Goal: Information Seeking & Learning: Learn about a topic

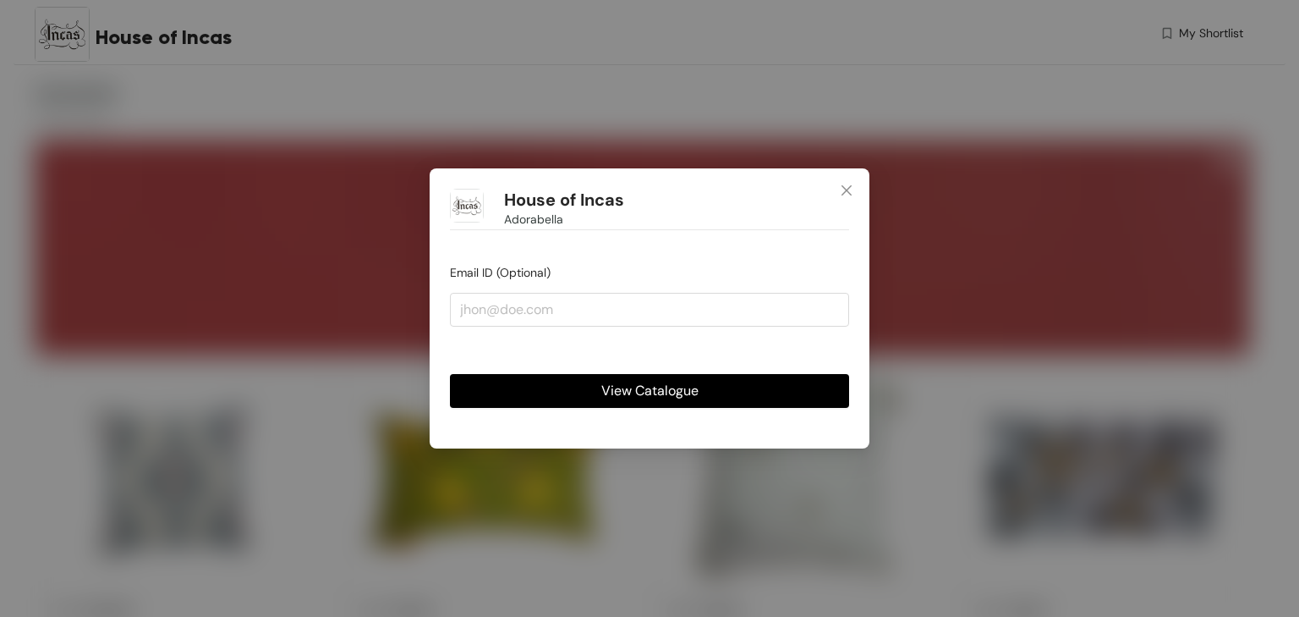
click at [647, 387] on span "View Catalogue" at bounding box center [649, 390] width 97 height 21
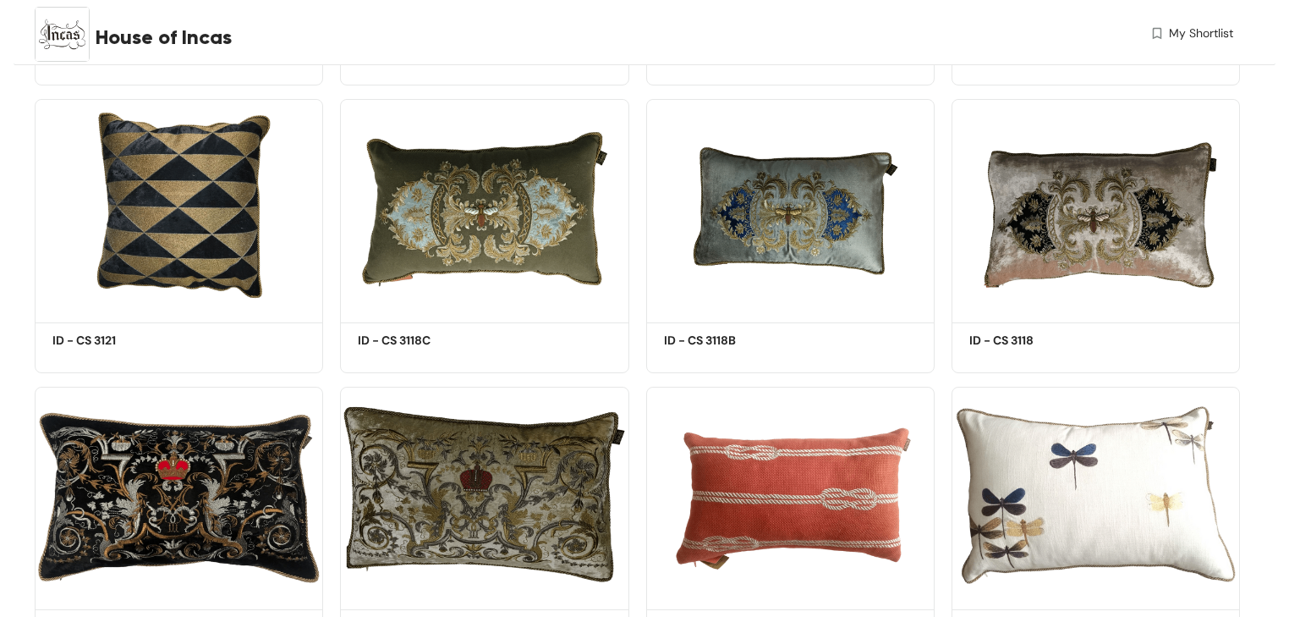
scroll to position [22781, 0]
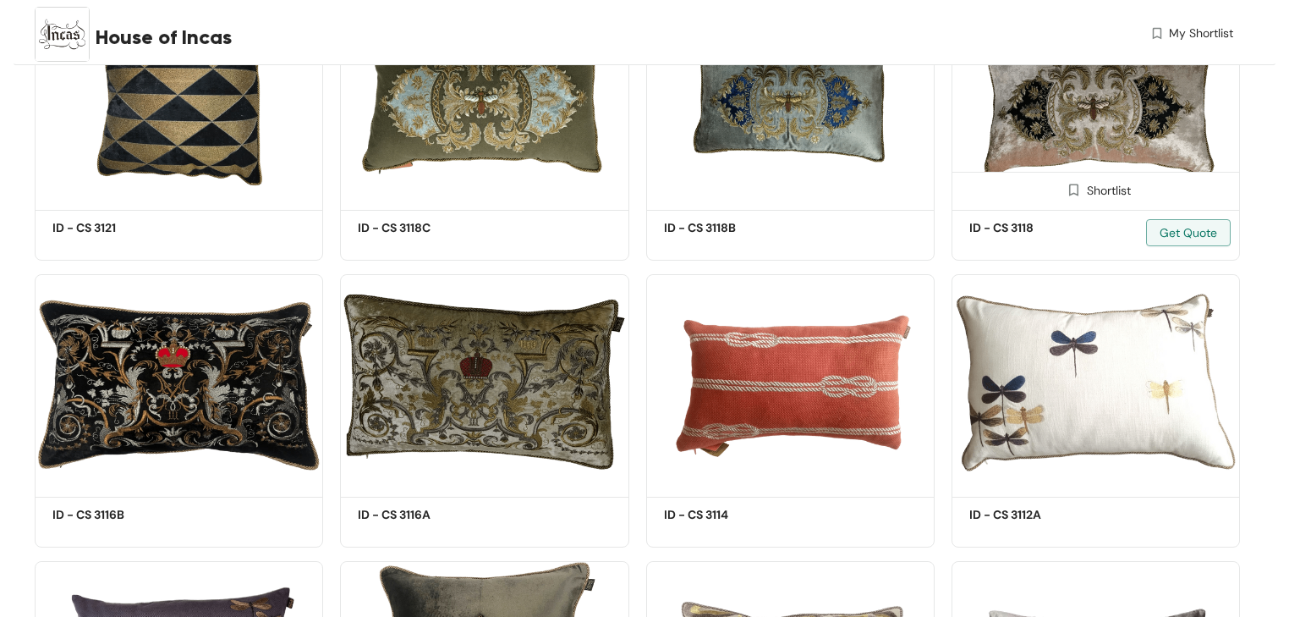
click at [1110, 173] on img at bounding box center [1096, 95] width 288 height 218
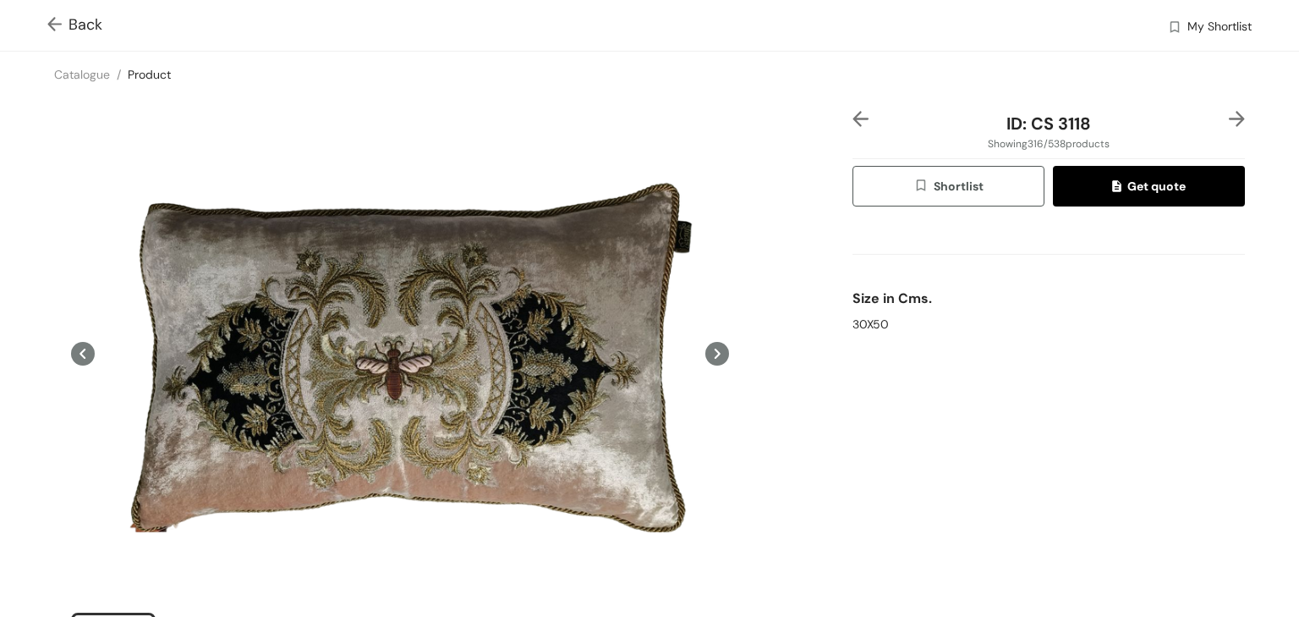
click at [58, 25] on img at bounding box center [57, 26] width 21 height 18
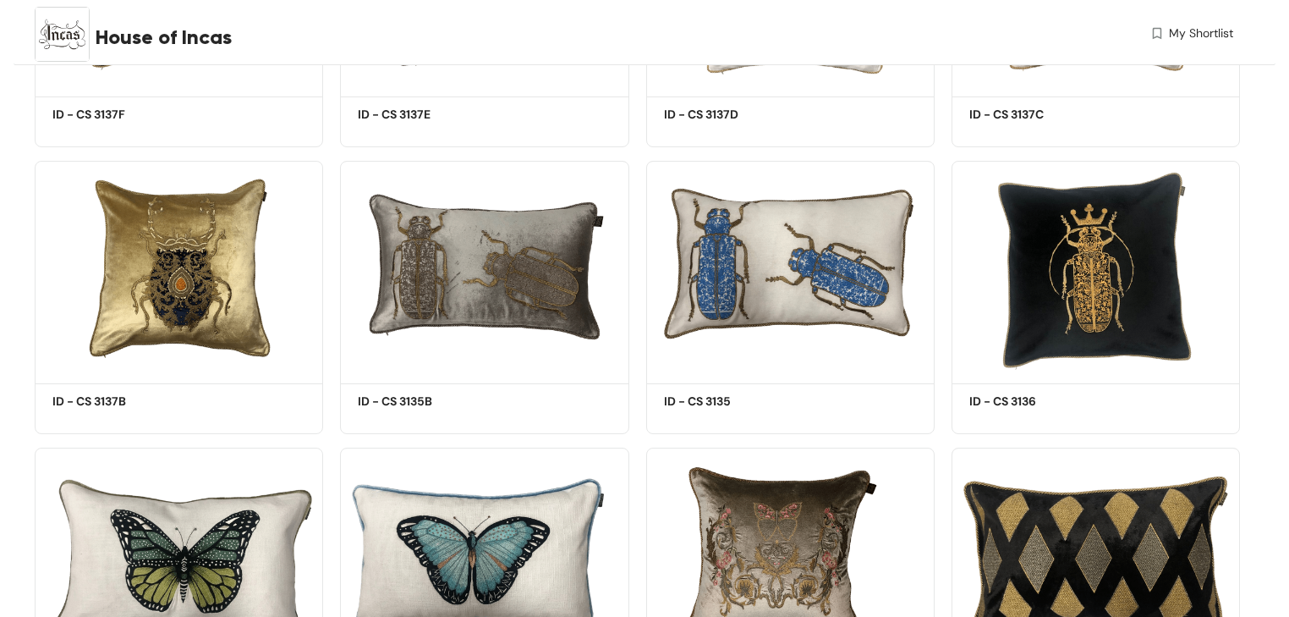
scroll to position [9984, 0]
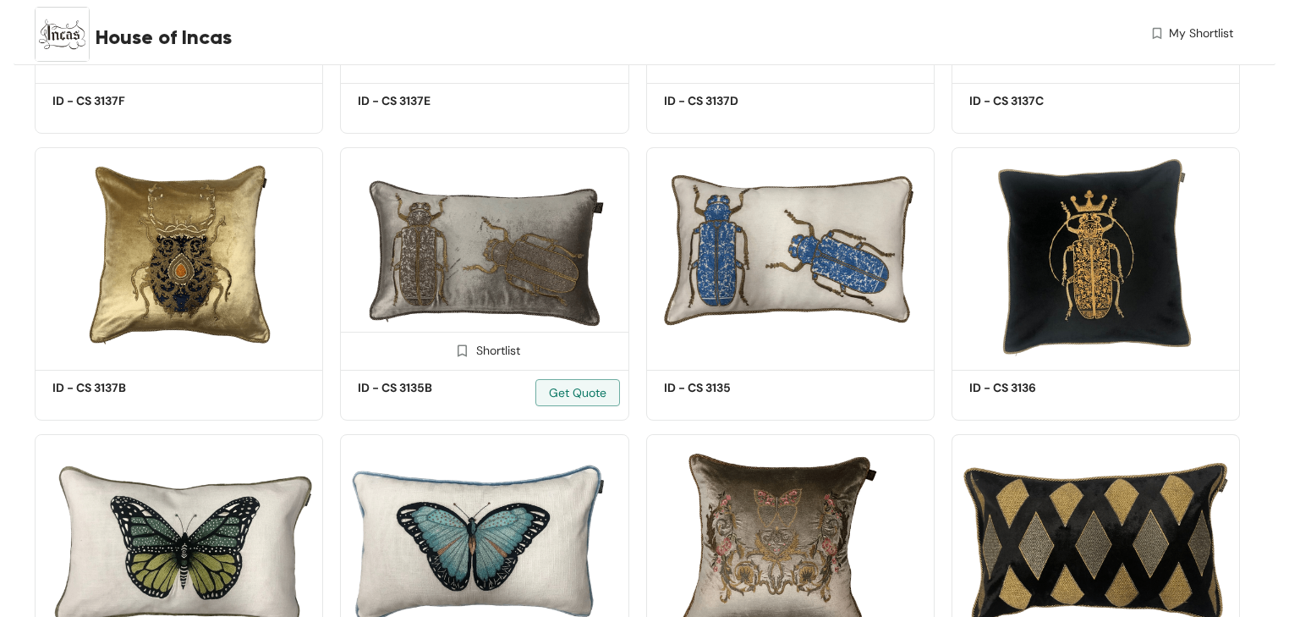
click at [529, 295] on img at bounding box center [484, 256] width 288 height 218
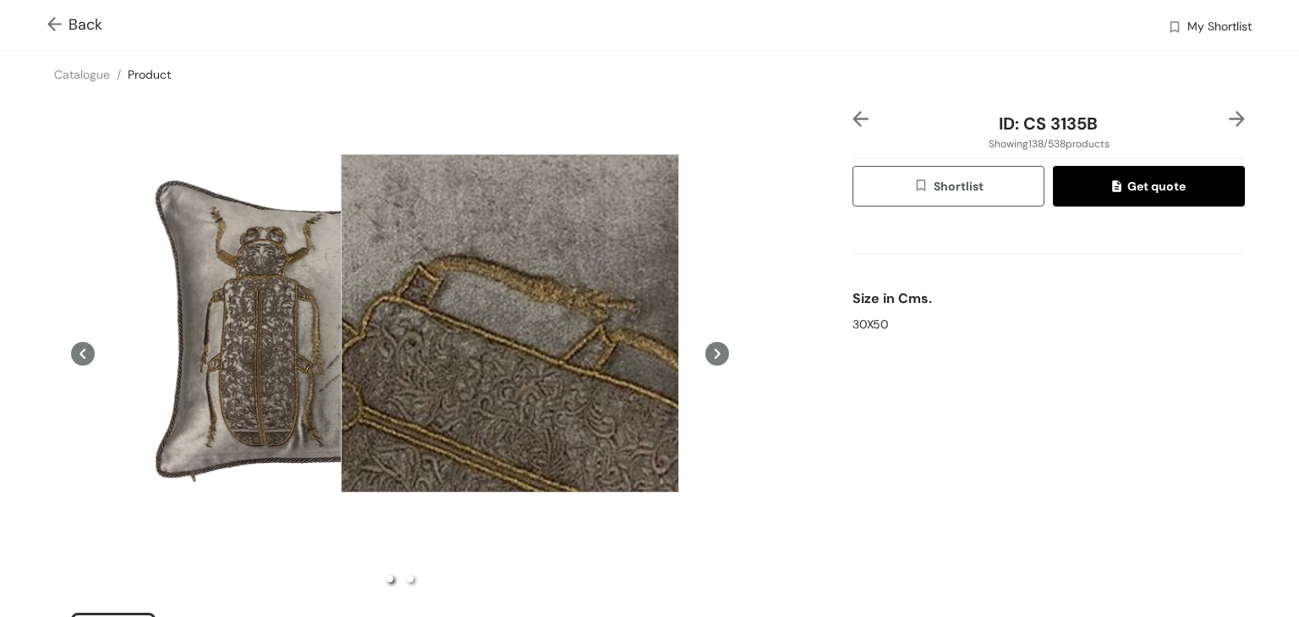
drag, startPoint x: 510, startPoint y: 323, endPoint x: 913, endPoint y: 541, distance: 458.0
click at [919, 548] on div "ID: CS 3135B Showing 138 / 538 products Shortlist Get quote Size in Cms. 30X50" at bounding box center [1048, 402] width 399 height 582
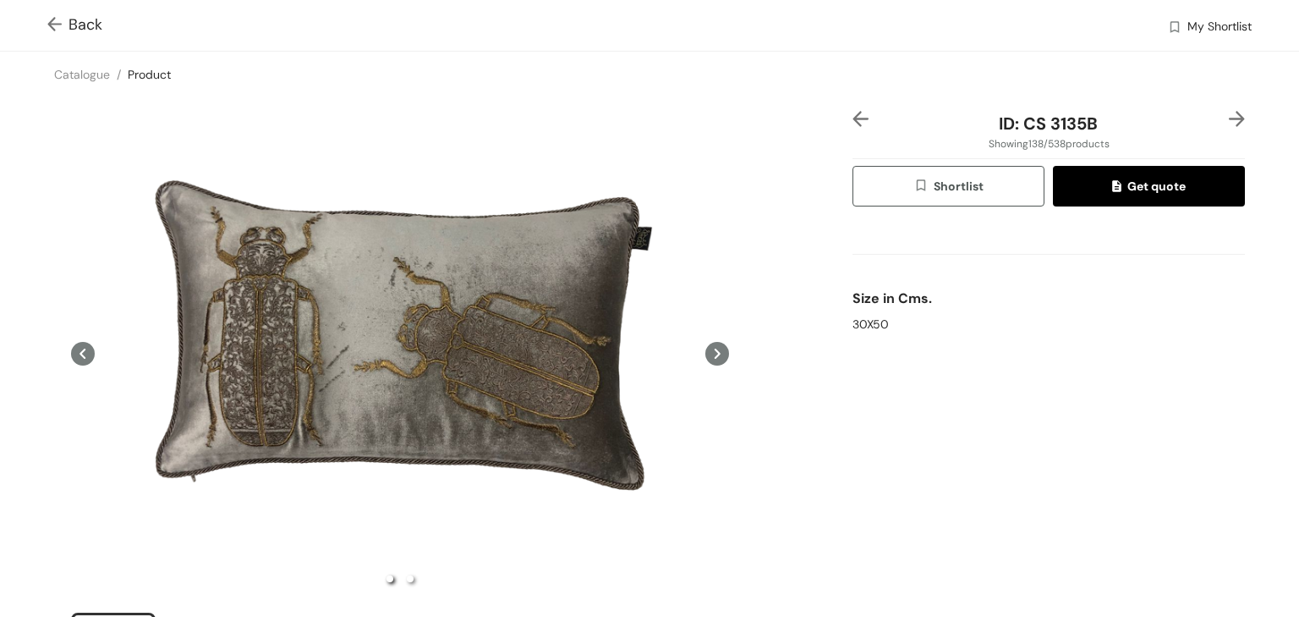
drag, startPoint x: 406, startPoint y: 333, endPoint x: 915, endPoint y: 435, distance: 519.2
click at [915, 435] on div "ID: CS 3135B Showing 138 / 538 products Shortlist Get quote Size in Cms. 30X50" at bounding box center [1048, 402] width 399 height 582
click at [78, 348] on icon at bounding box center [83, 354] width 24 height 24
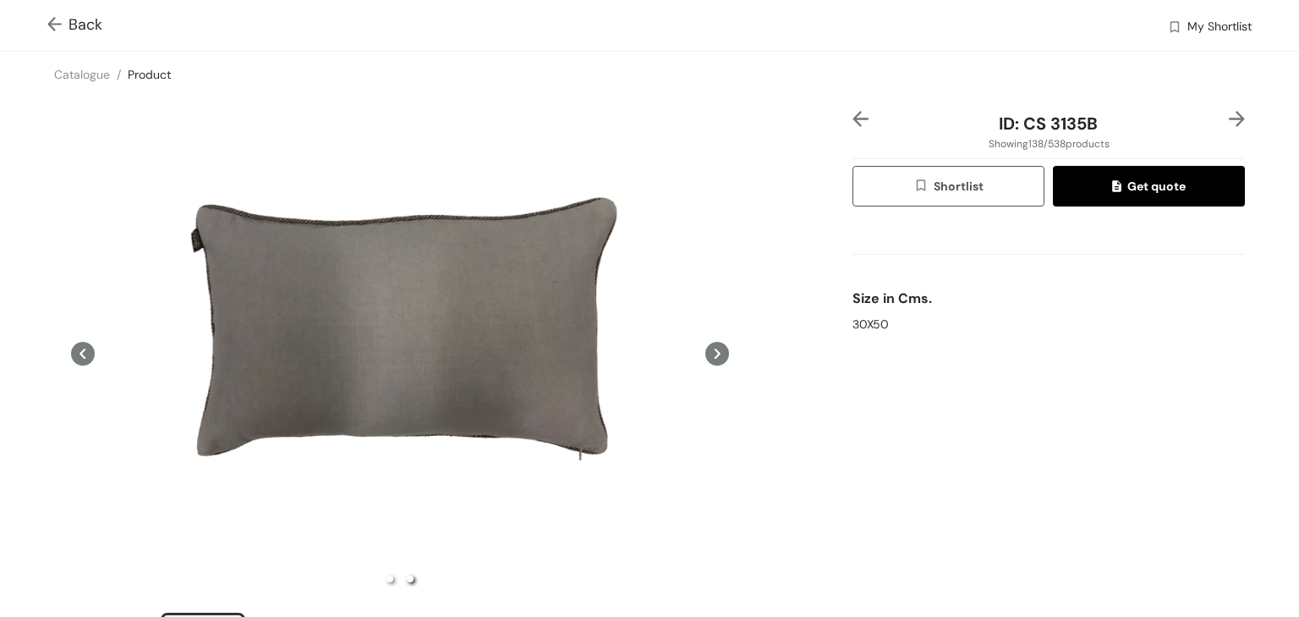
click at [81, 354] on icon at bounding box center [83, 354] width 24 height 24
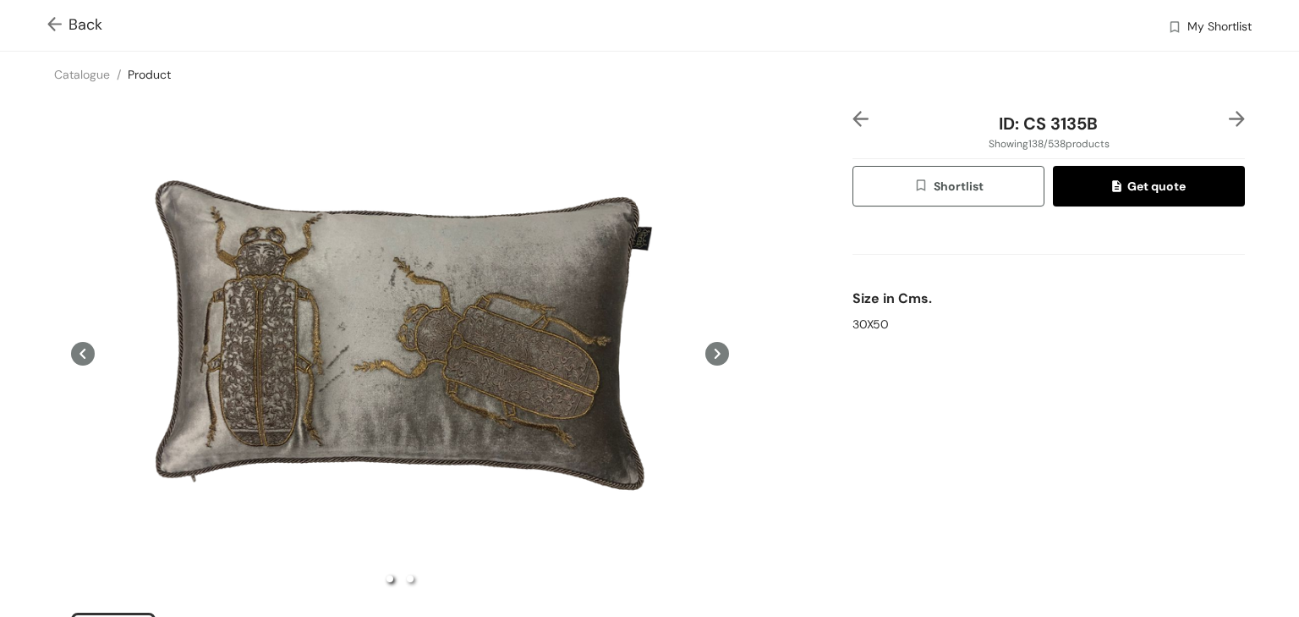
click at [51, 23] on img at bounding box center [57, 26] width 21 height 18
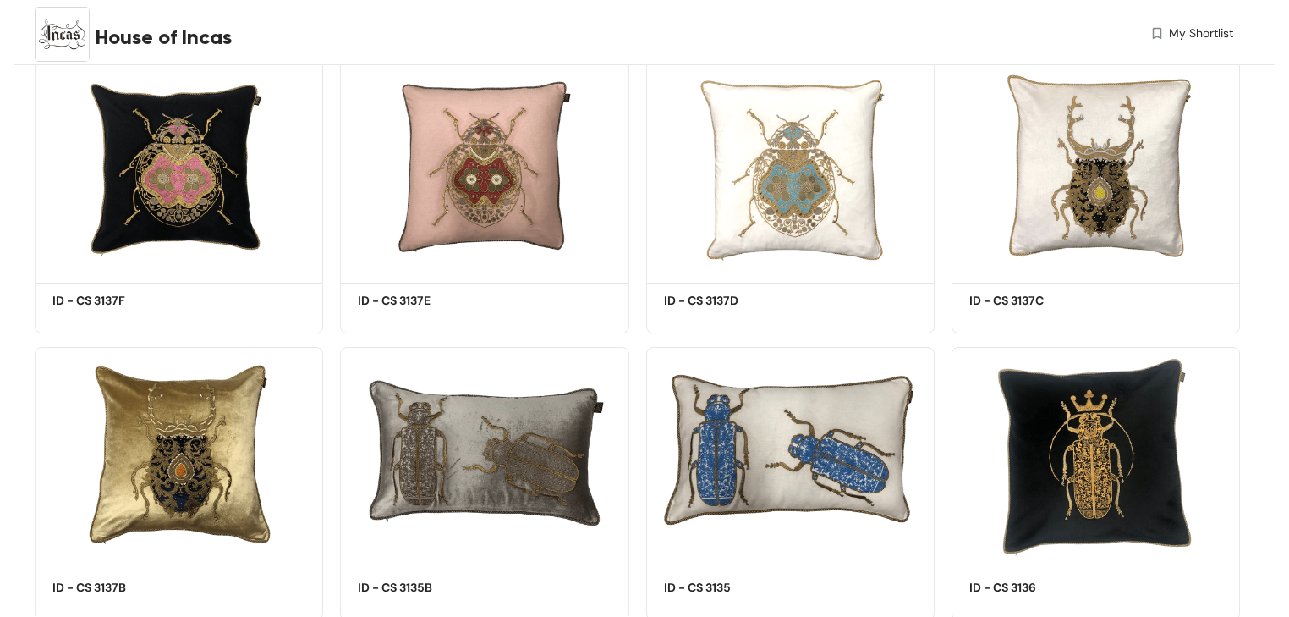
scroll to position [9812, 0]
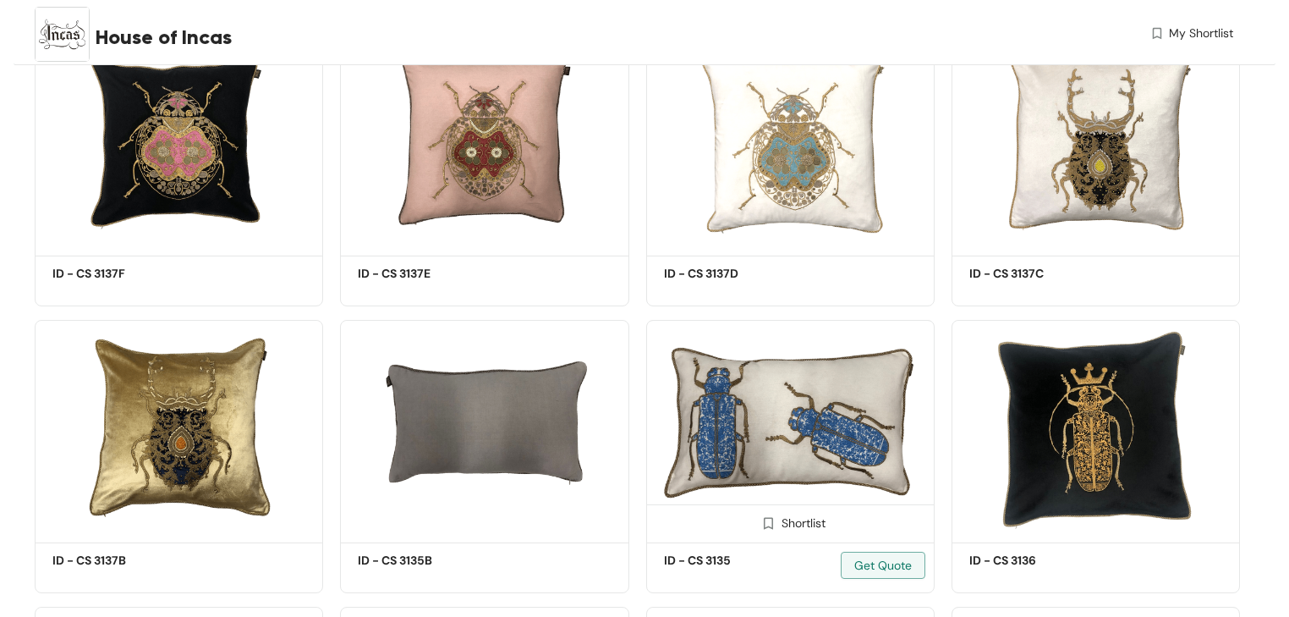
drag, startPoint x: 480, startPoint y: 445, endPoint x: 768, endPoint y: 342, distance: 306.3
click at [768, 342] on img at bounding box center [790, 429] width 288 height 218
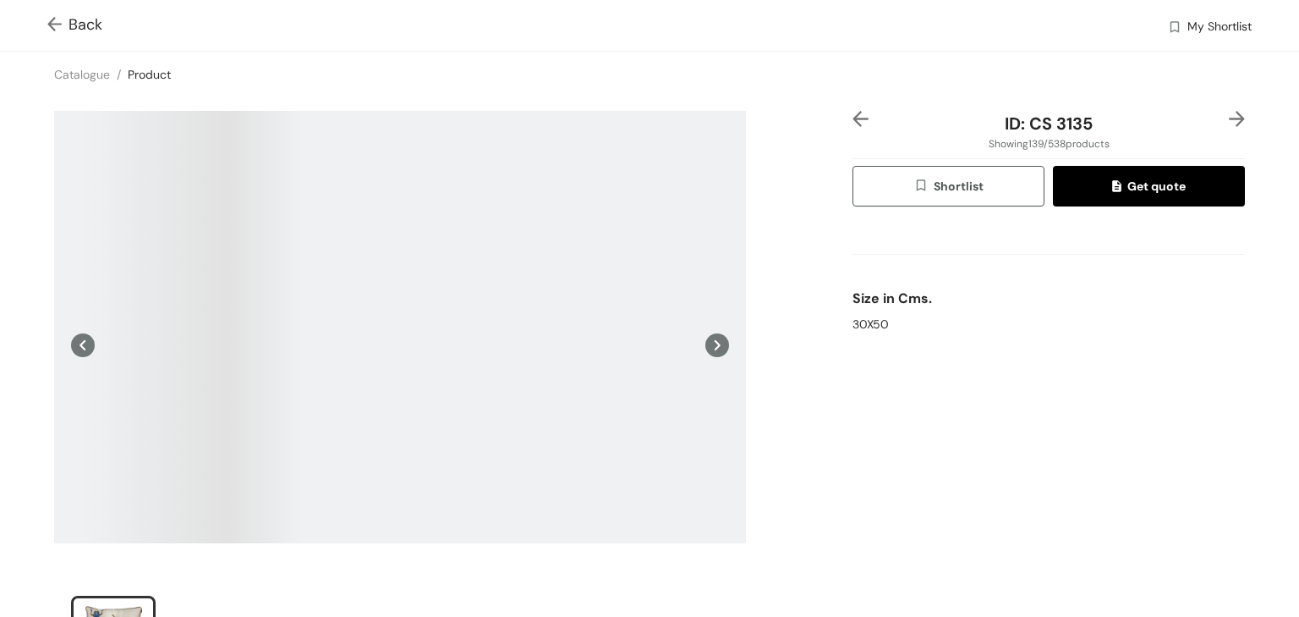
click at [47, 24] on div "Back My Shortlist" at bounding box center [649, 25] width 1299 height 51
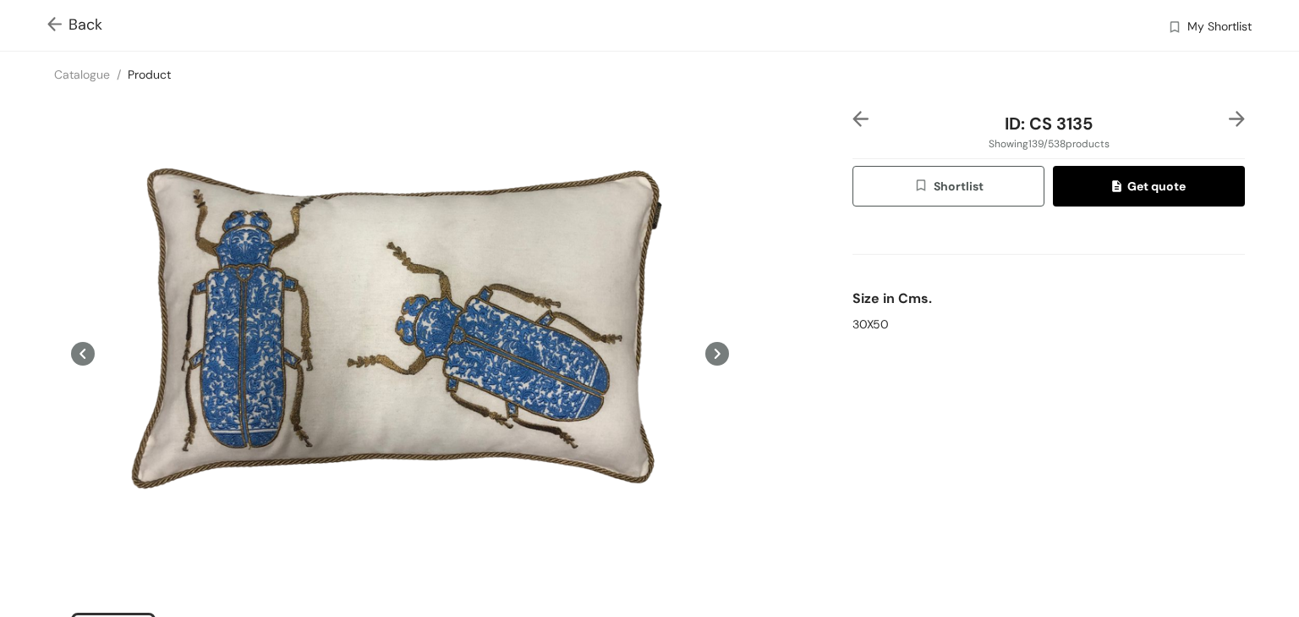
click at [57, 24] on img at bounding box center [57, 26] width 21 height 18
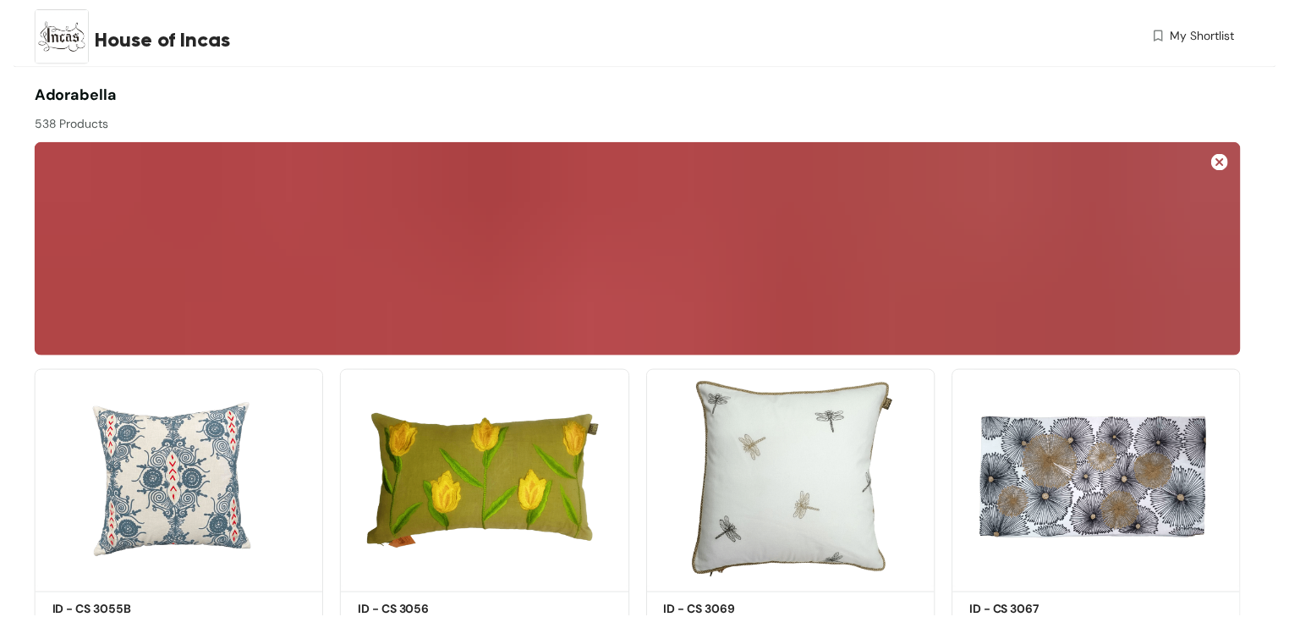
scroll to position [9824, 0]
